Goal: Task Accomplishment & Management: Manage account settings

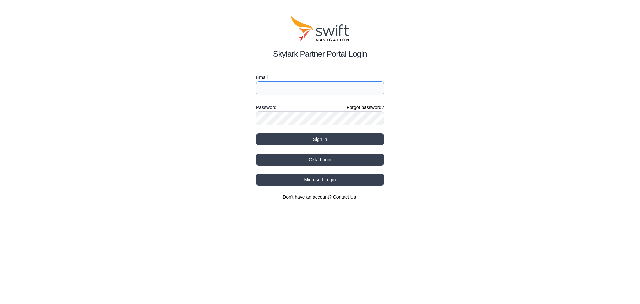
click at [282, 92] on input "Email" at bounding box center [320, 88] width 128 height 14
type input "mt-itou@kddi.com"
click at [256, 133] on button "Sign in" at bounding box center [320, 139] width 128 height 12
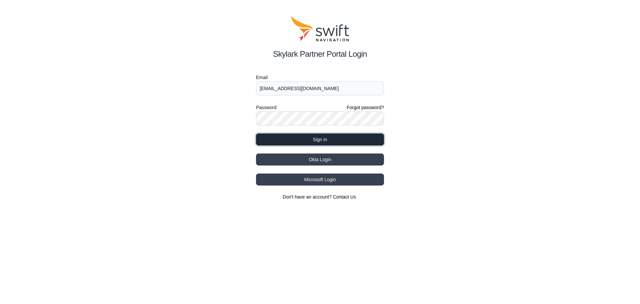
click at [340, 142] on button "Sign in" at bounding box center [320, 139] width 128 height 12
select select
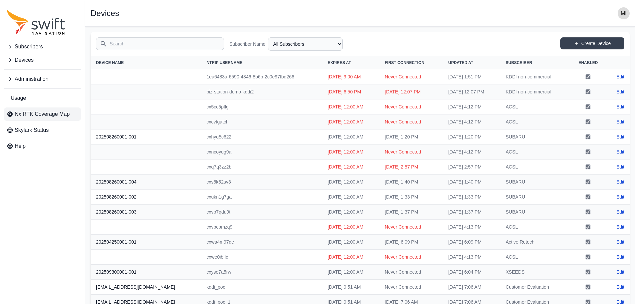
click at [52, 113] on span "Nx RTK Coverage Map" at bounding box center [42, 114] width 55 height 8
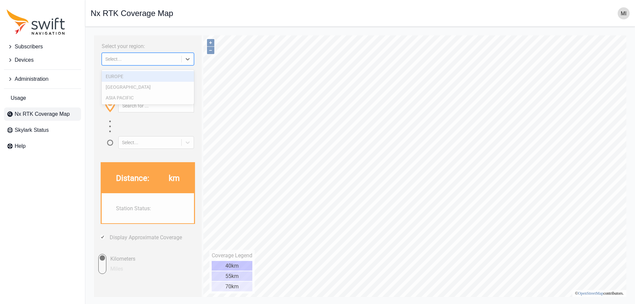
click at [188, 59] on icon at bounding box center [187, 59] width 7 height 7
click at [172, 99] on div "ASIA PACIFIC" at bounding box center [148, 97] width 92 height 11
click at [188, 59] on icon at bounding box center [187, 59] width 7 height 7
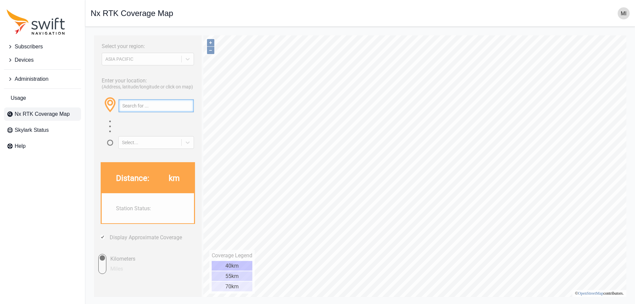
click at [172, 112] on input "text" at bounding box center [156, 105] width 75 height 13
click at [190, 148] on div at bounding box center [188, 142] width 12 height 12
click at [194, 129] on div at bounding box center [148, 127] width 92 height 15
click at [31, 98] on link "Usage" at bounding box center [42, 97] width 77 height 13
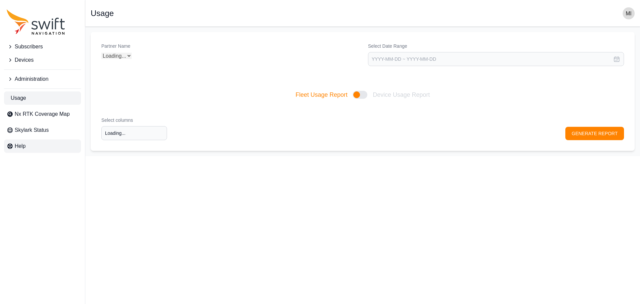
type input "Select columns"
select select "Partner Name"
click at [53, 128] on link "Skylark Status" at bounding box center [42, 129] width 77 height 13
click at [46, 52] on button "Subscribers" at bounding box center [42, 46] width 77 height 13
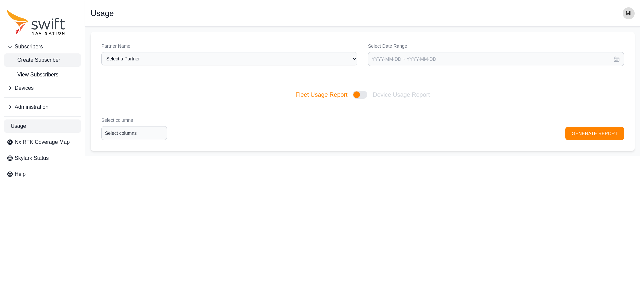
click at [46, 61] on span "Create Subscriber" at bounding box center [34, 60] width 54 height 8
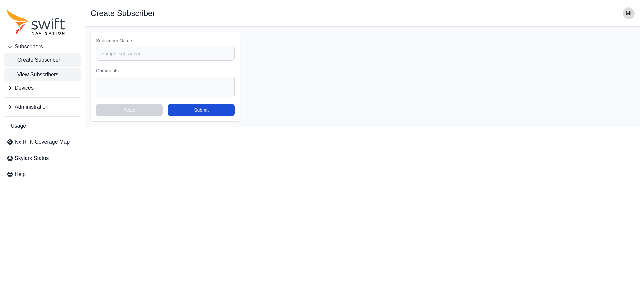
click at [20, 69] on link "View Subscribers" at bounding box center [42, 74] width 77 height 13
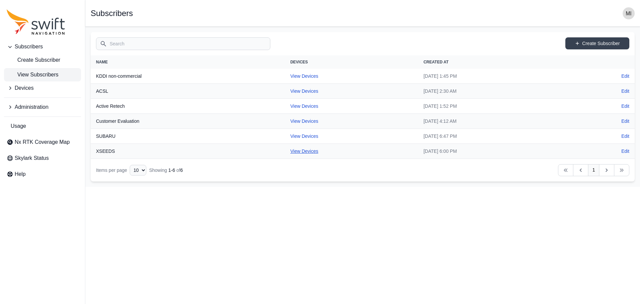
click at [290, 152] on link "View Devices" at bounding box center [304, 150] width 28 height 5
select select "ac7f3aa4-c5bd-4da9-ba27-8cb03d66bb8b"
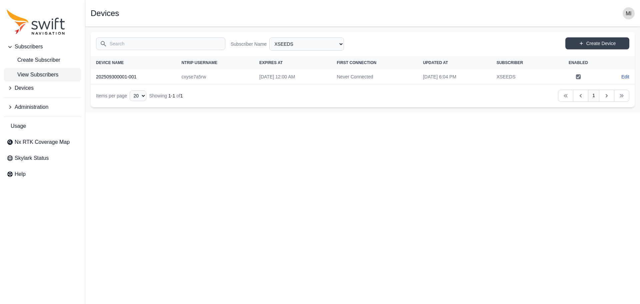
click at [43, 71] on span "View Subscribers" at bounding box center [33, 75] width 52 height 8
